Goal: Information Seeking & Learning: Learn about a topic

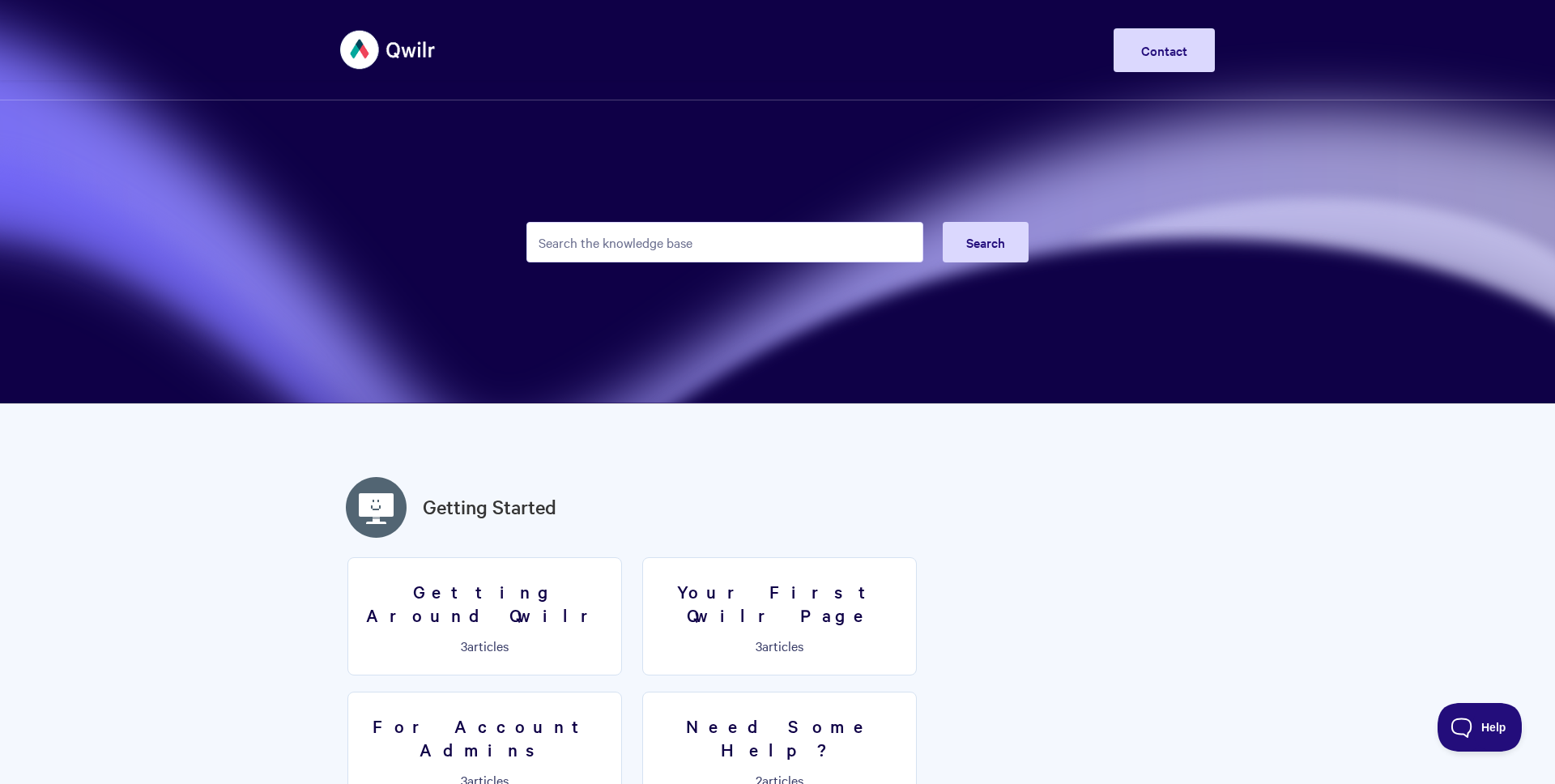
click at [652, 236] on input "Search the knowledge base" at bounding box center [725, 241] width 397 height 41
click at [558, 312] on section "Search" at bounding box center [778, 201] width 1555 height 404
click at [595, 261] on input "Search the knowledge base" at bounding box center [725, 241] width 397 height 41
click at [597, 261] on input "Search the knowledge base" at bounding box center [725, 241] width 397 height 41
type input "qwuickbooks"
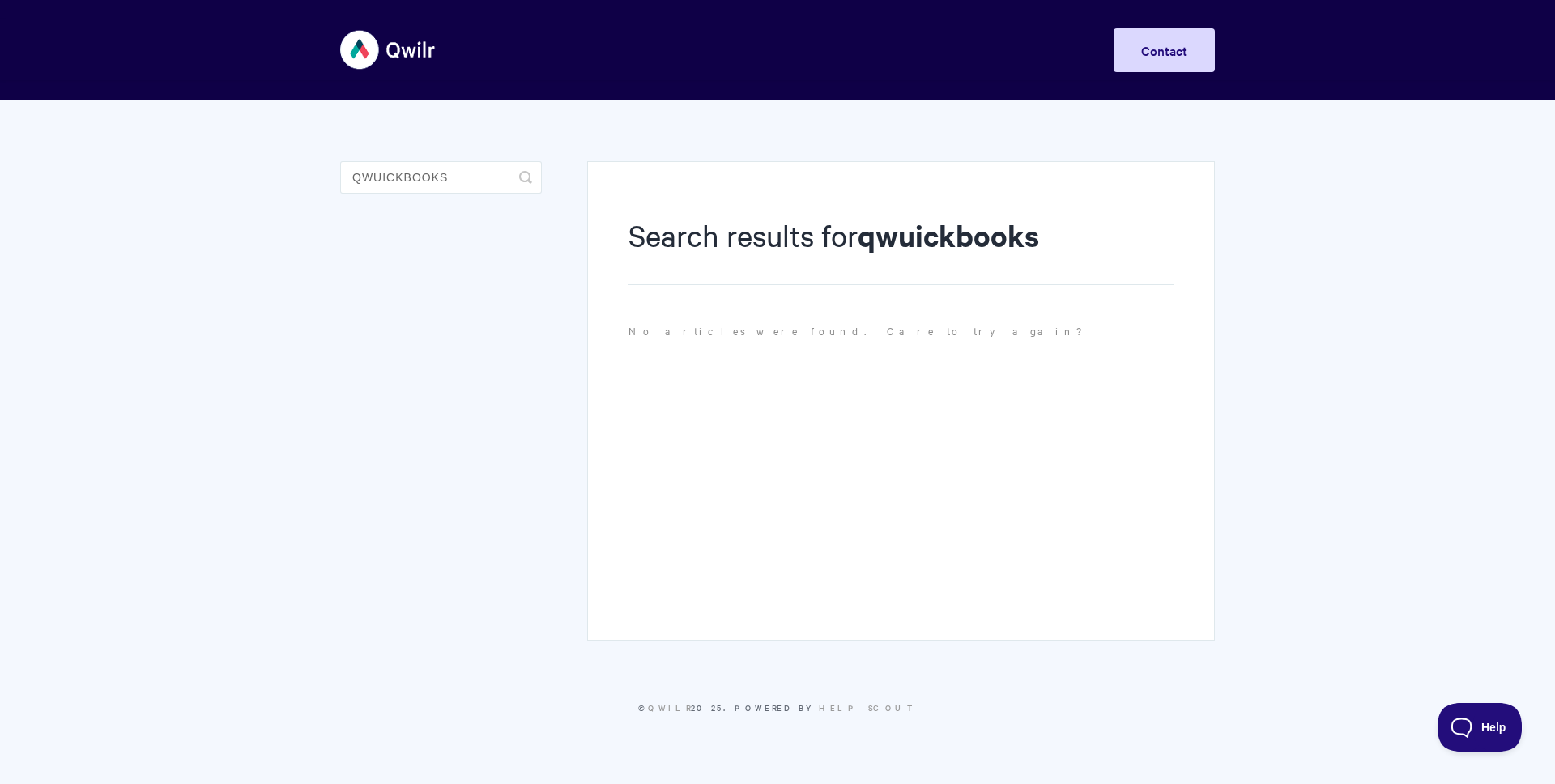
click at [1024, 467] on div "Search results for qwuickbooks No articles were found. Care to try again?" at bounding box center [901, 400] width 628 height 479
click at [757, 451] on div "Search results for qwuickbooks No articles were found. Care to try again?" at bounding box center [901, 400] width 628 height 479
click at [741, 249] on h1 "Search results for qwuickbooks" at bounding box center [901, 249] width 545 height 70
click at [683, 255] on h1 "Search results for qwuickbooks" at bounding box center [901, 249] width 545 height 70
click at [385, 180] on input "qwuickbooks" at bounding box center [441, 177] width 202 height 33
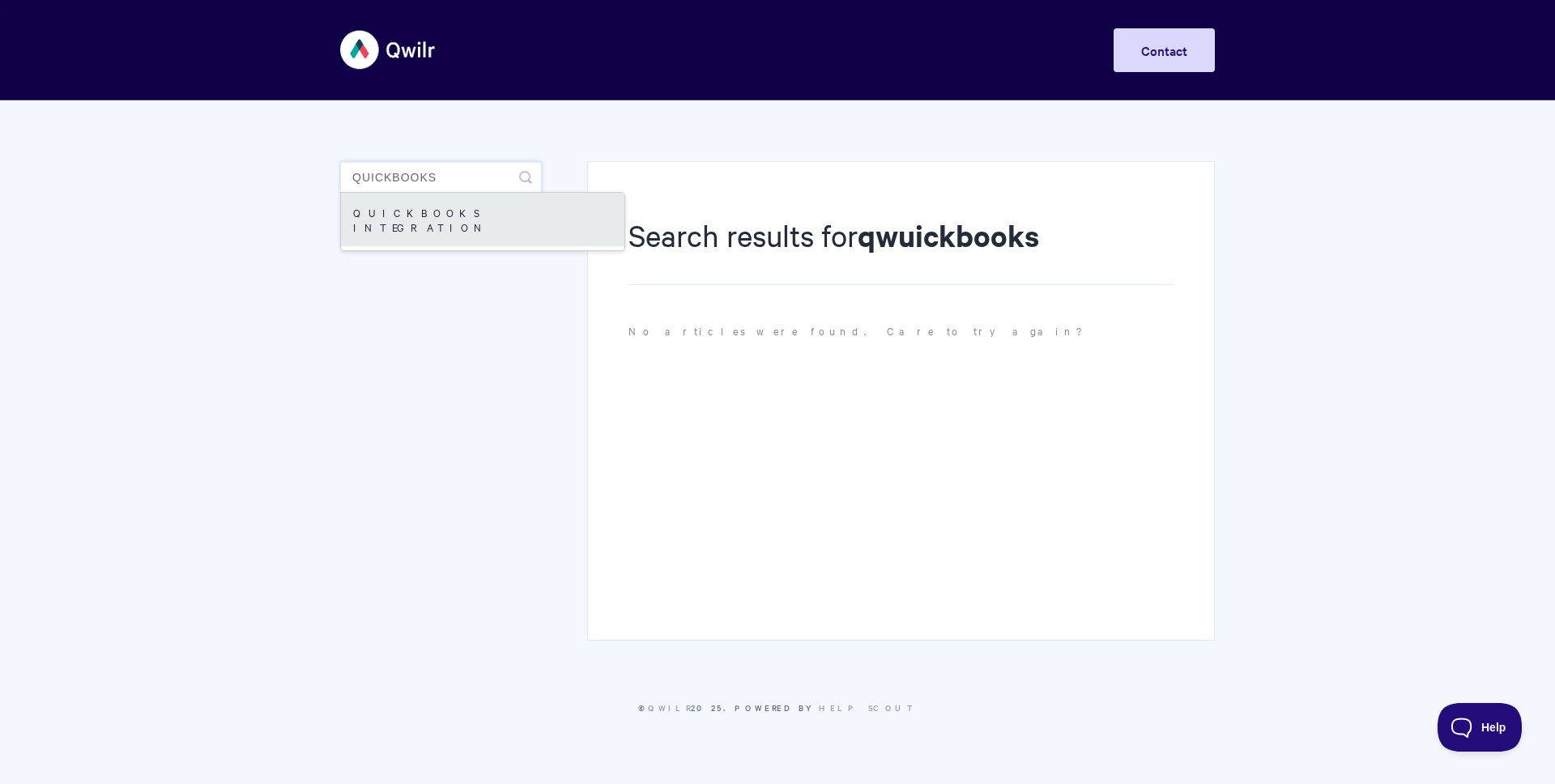
type input "quickbooks"
click at [381, 204] on link "QuickBooks Integration" at bounding box center [482, 219] width 283 height 54
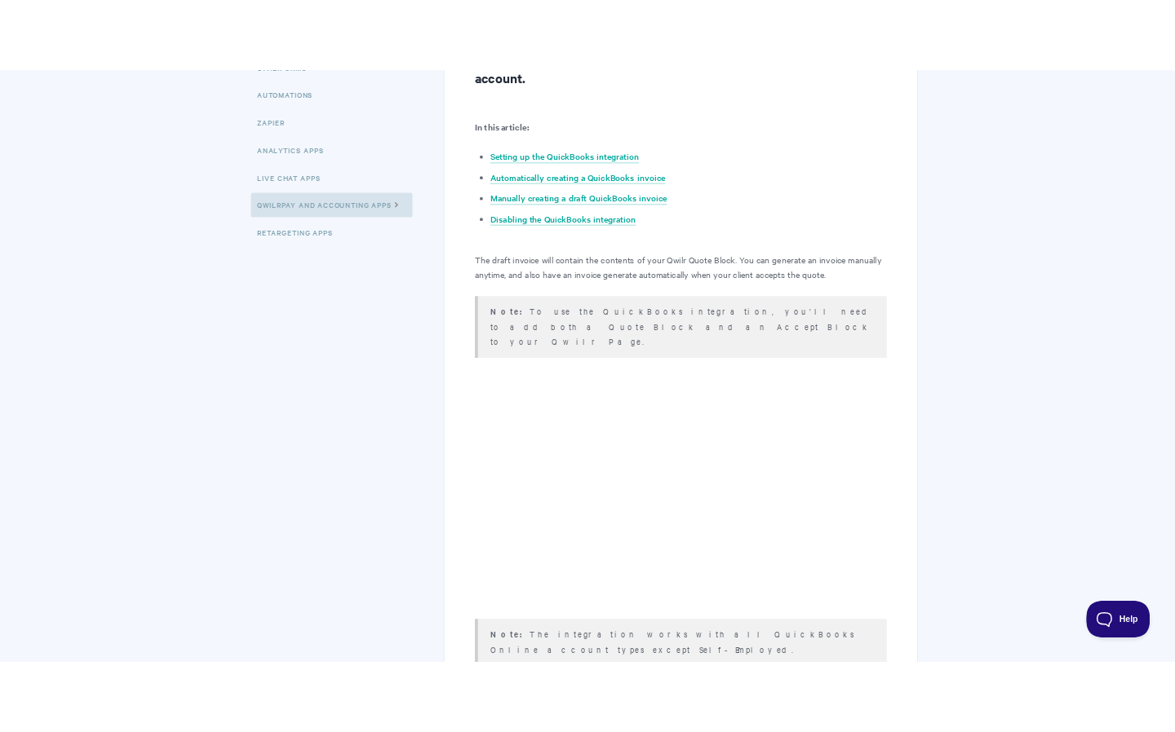
scroll to position [454, 0]
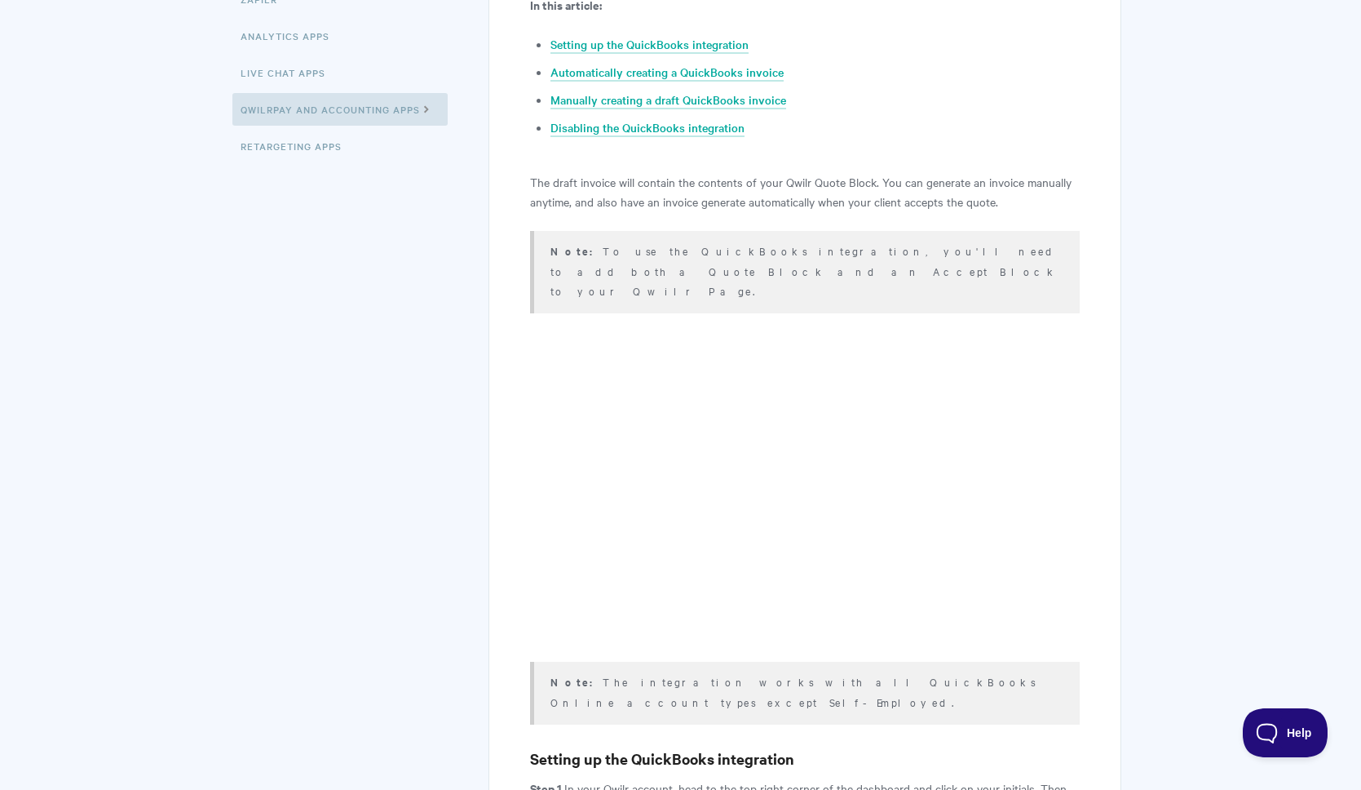
drag, startPoint x: 1356, startPoint y: 613, endPoint x: 1373, endPoint y: 50, distance: 563.9
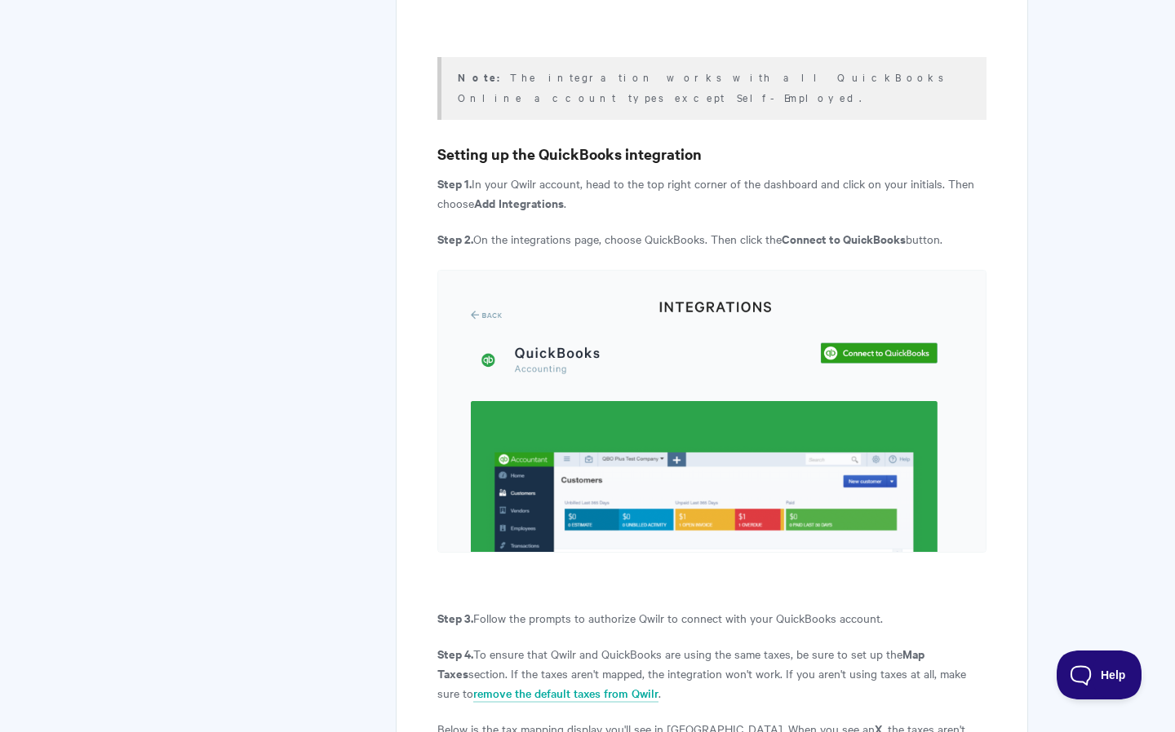
scroll to position [1057, 0]
click at [807, 387] on img at bounding box center [711, 412] width 549 height 283
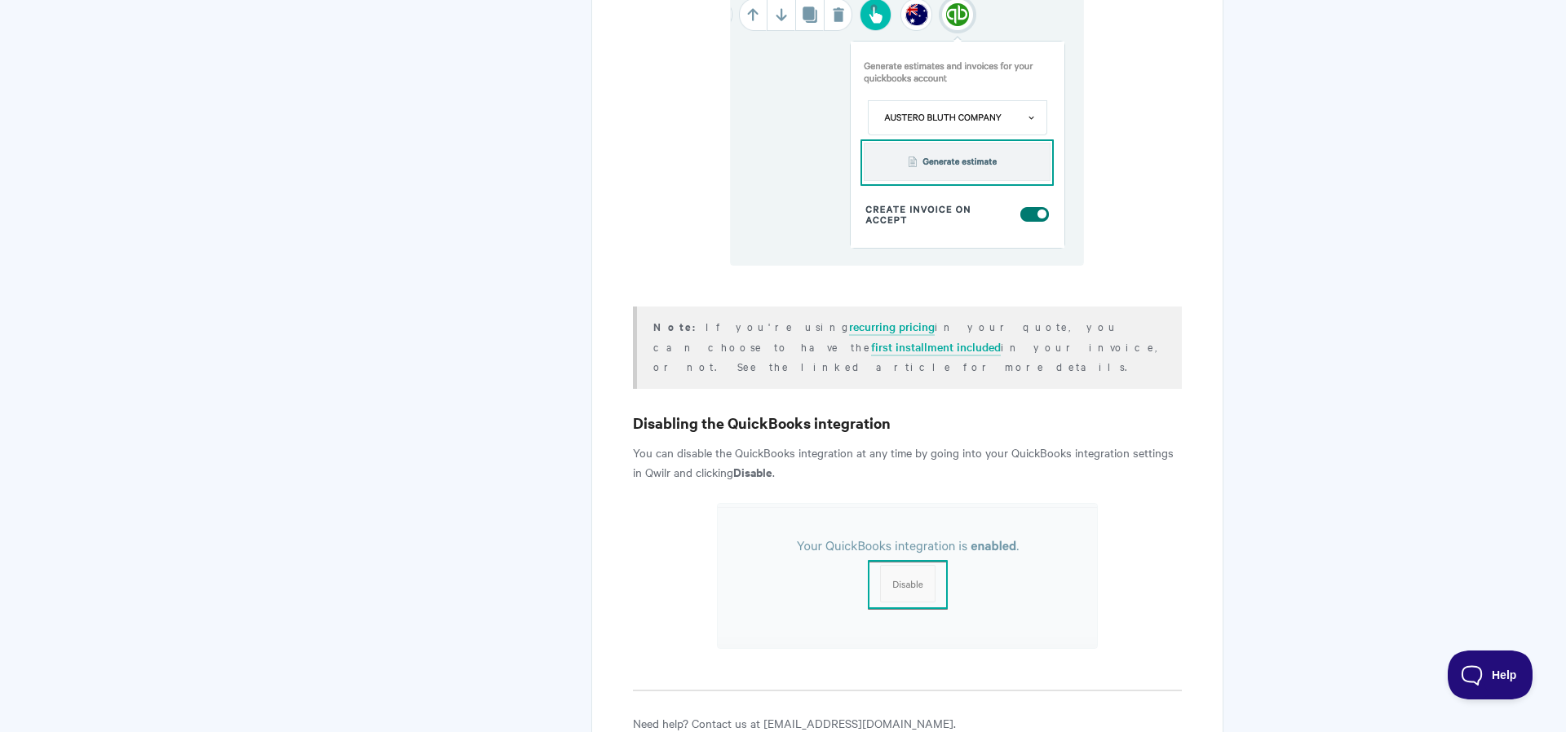
scroll to position [3402, 0]
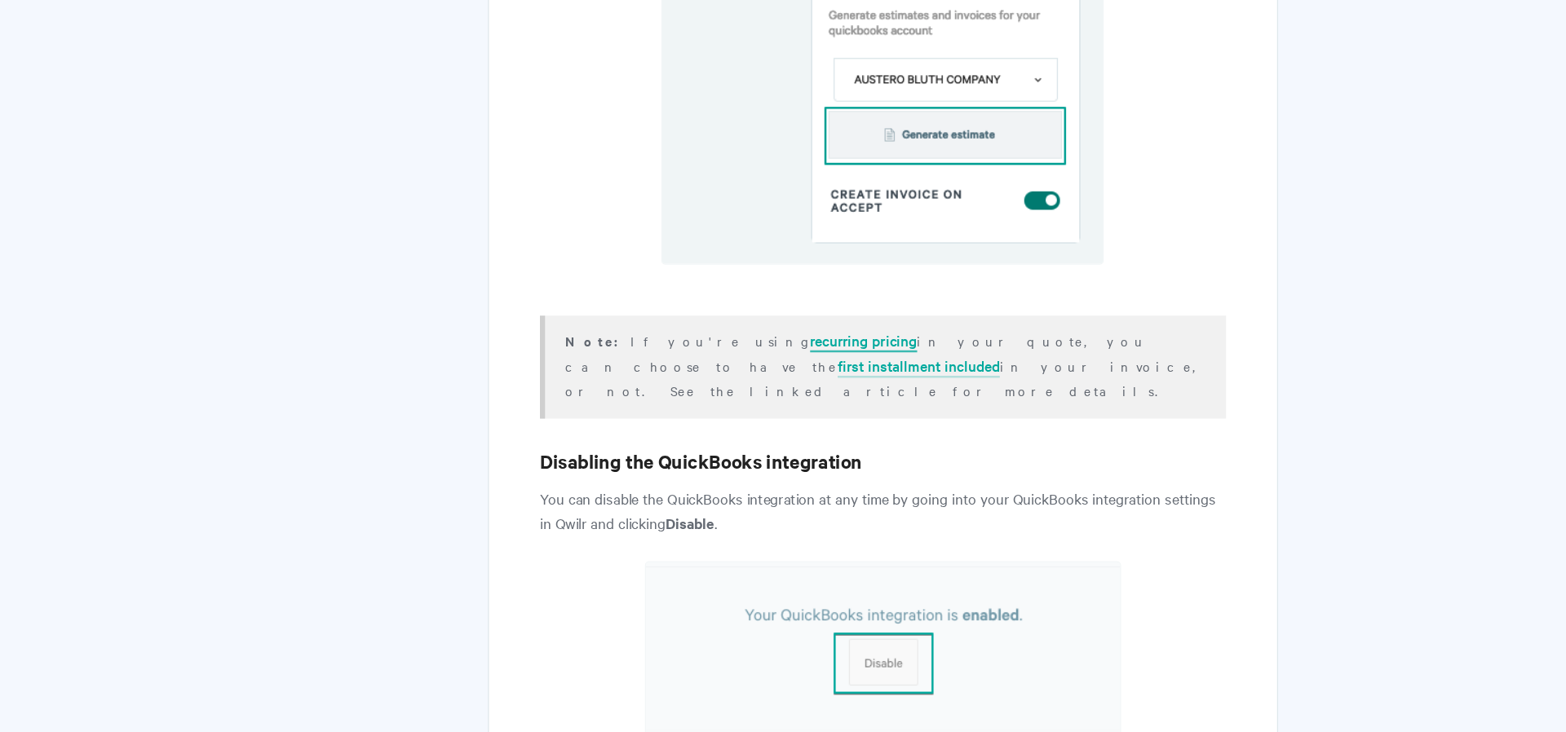
click at [849, 323] on link "recurring pricing" at bounding box center [892, 332] width 86 height 18
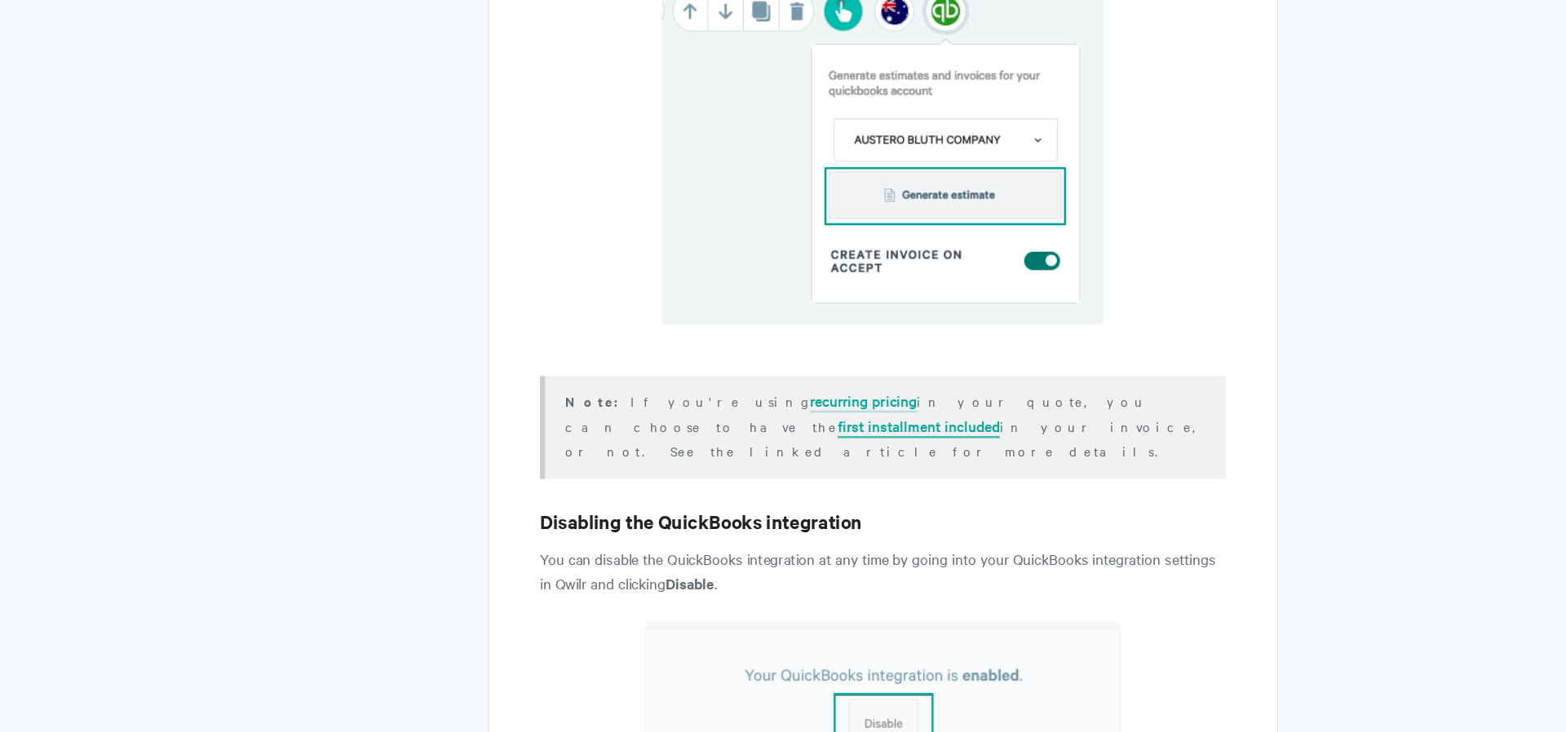
click at [1001, 343] on link "first installment included" at bounding box center [936, 352] width 130 height 18
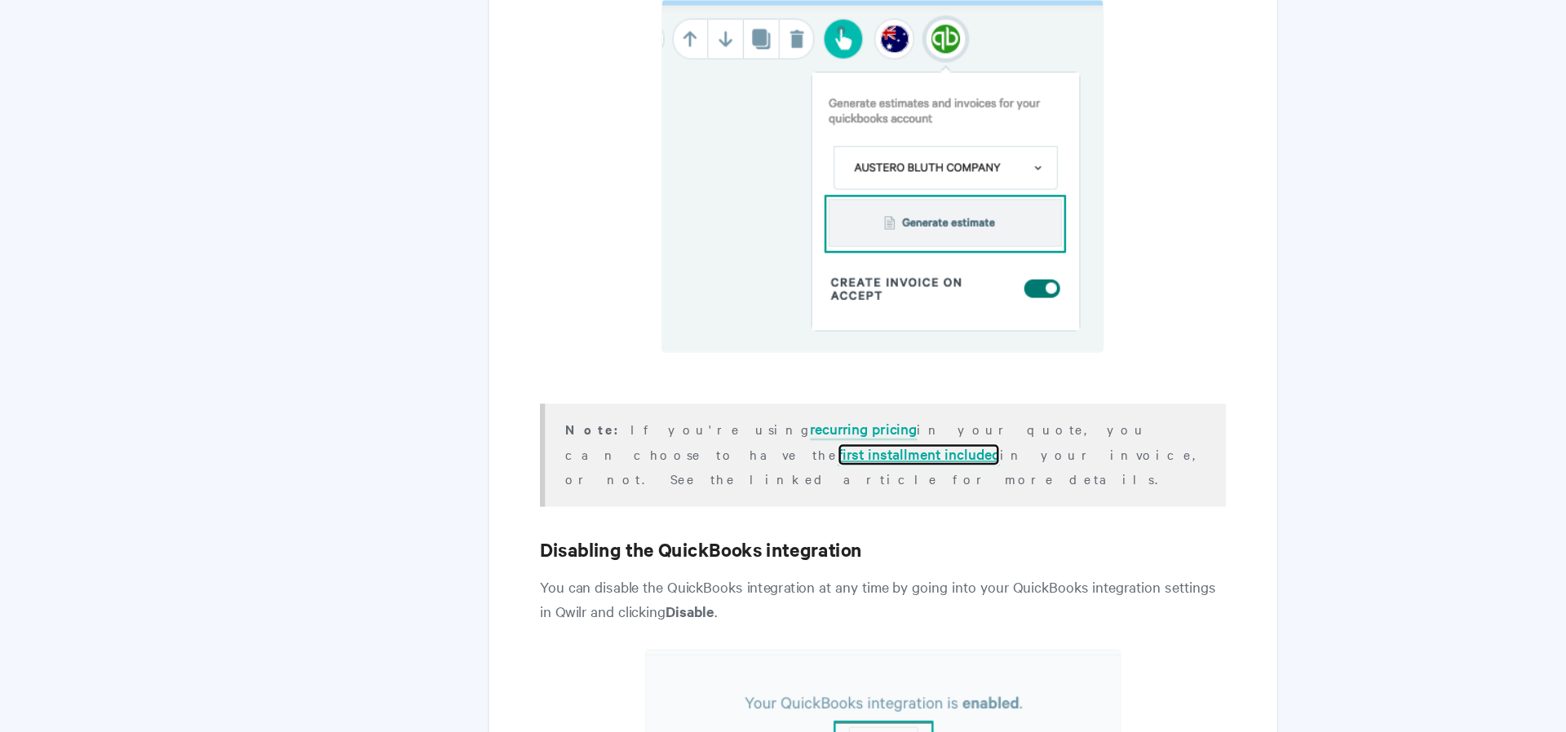
scroll to position [3386, 0]
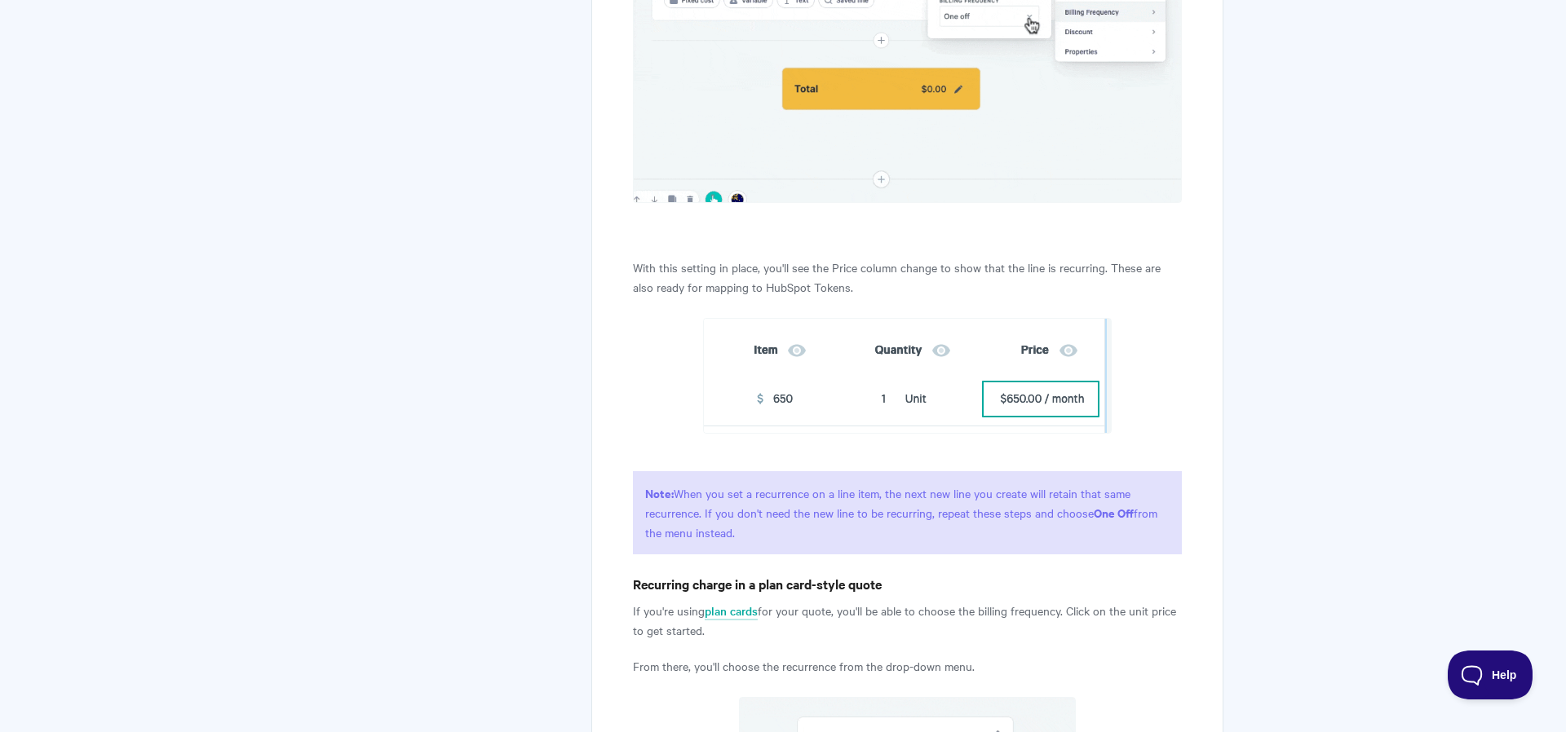
scroll to position [1911, 0]
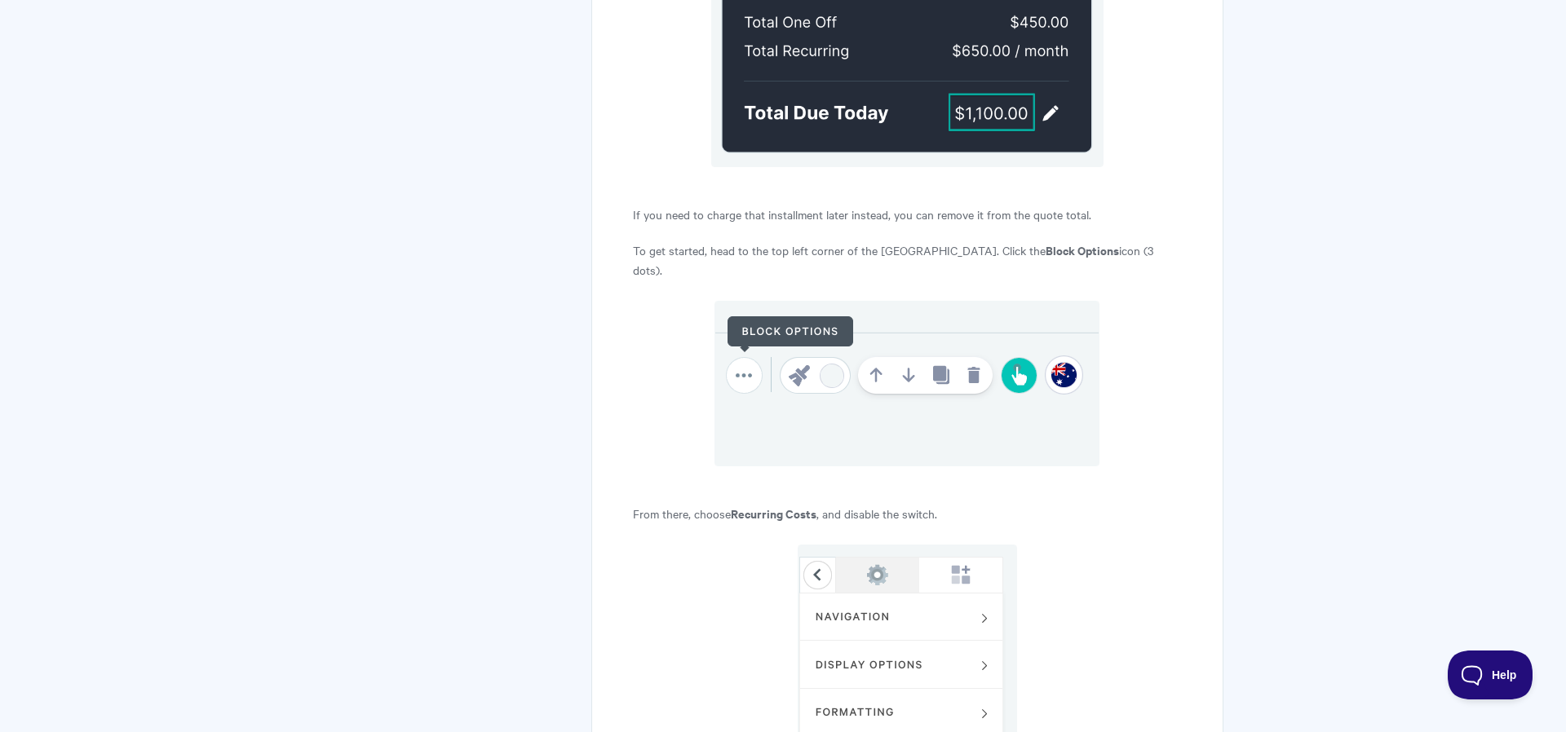
scroll to position [4558, 0]
